Goal: Information Seeking & Learning: Learn about a topic

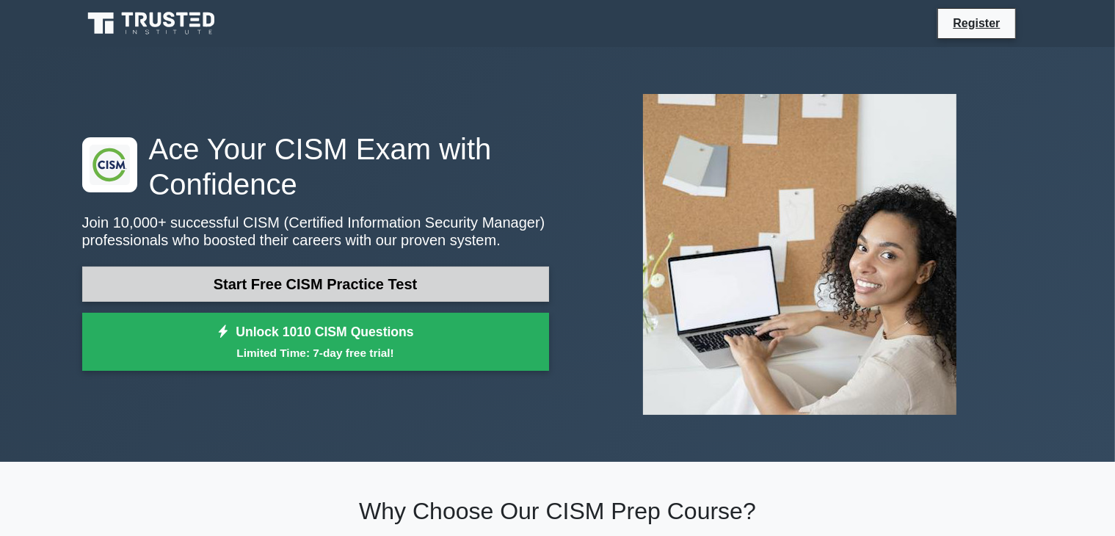
click at [460, 267] on link "Start Free CISM Practice Test" at bounding box center [315, 284] width 467 height 35
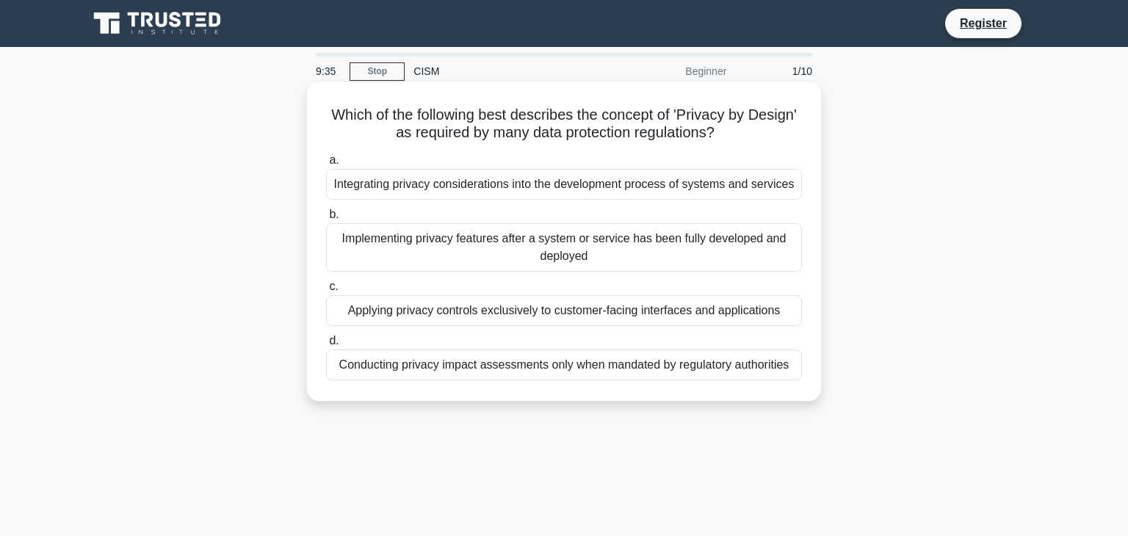
click at [564, 179] on div "Integrating privacy considerations into the development process of systems and …" at bounding box center [564, 184] width 476 height 31
click at [326, 165] on input "a. Integrating privacy considerations into the development process of systems a…" at bounding box center [326, 161] width 0 height 10
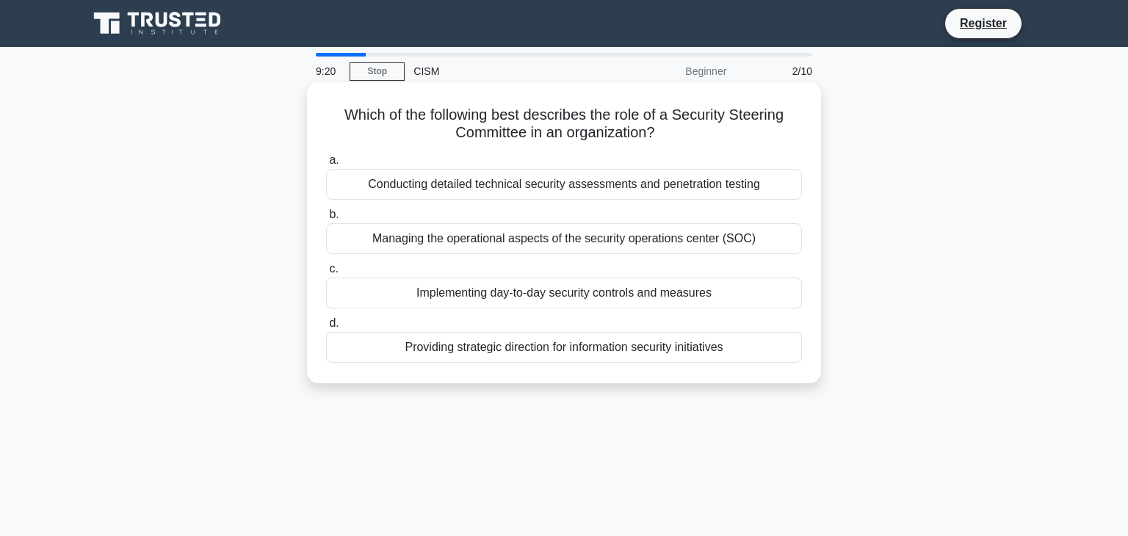
click at [553, 345] on div "Providing strategic direction for information security initiatives" at bounding box center [564, 347] width 476 height 31
click at [326, 328] on input "d. Providing strategic direction for information security initiatives" at bounding box center [326, 324] width 0 height 10
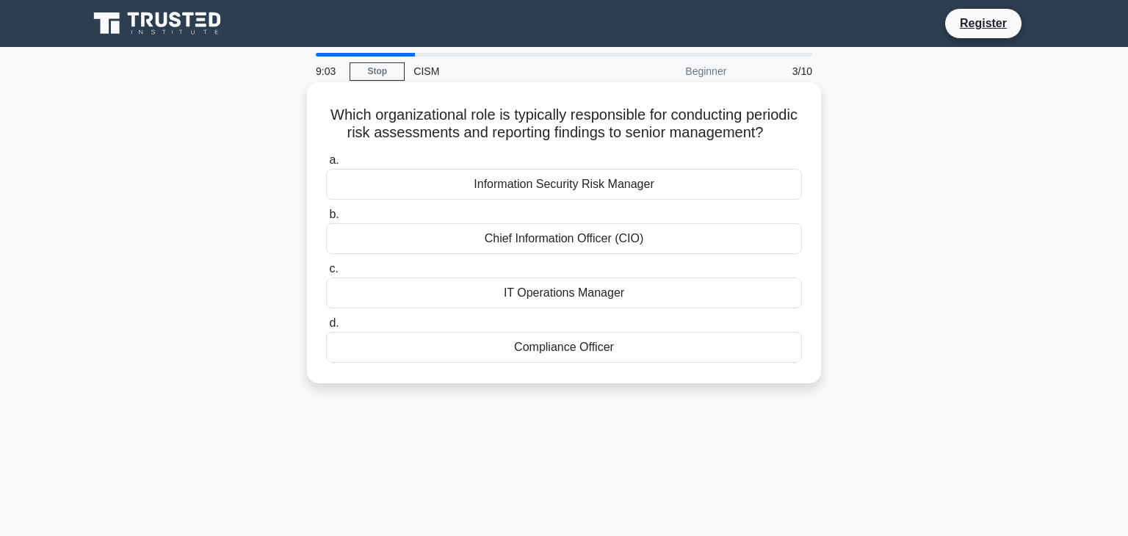
click at [634, 198] on div "Information Security Risk Manager" at bounding box center [564, 184] width 476 height 31
click at [326, 165] on input "a. Information Security Risk Manager" at bounding box center [326, 161] width 0 height 10
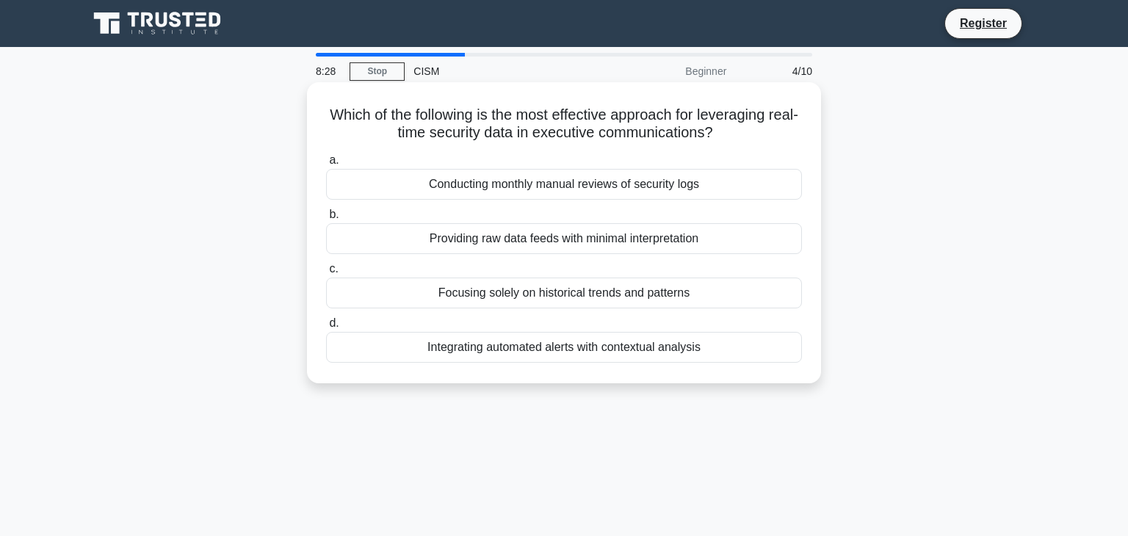
click at [601, 345] on div "Integrating automated alerts with contextual analysis" at bounding box center [564, 347] width 476 height 31
click at [326, 328] on input "d. Integrating automated alerts with contextual analysis" at bounding box center [326, 324] width 0 height 10
